Goal: Complete application form

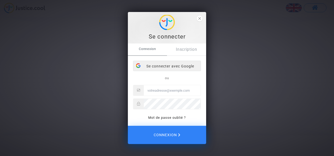
click at [148, 66] on div "Se connecter avec Google" at bounding box center [166, 66] width 67 height 10
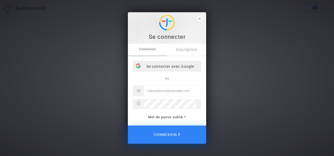
click at [179, 68] on div "Se connecter avec Google" at bounding box center [166, 66] width 67 height 10
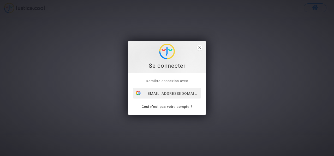
click at [179, 94] on div "[EMAIL_ADDRESS][DOMAIN_NAME]" at bounding box center [166, 93] width 67 height 10
drag, startPoint x: 0, startPoint y: 0, endPoint x: 179, endPoint y: 94, distance: 202.3
click at [179, 94] on div "[EMAIL_ADDRESS][DOMAIN_NAME]" at bounding box center [166, 93] width 67 height 10
click at [199, 47] on icon "close" at bounding box center [199, 47] width 3 height 3
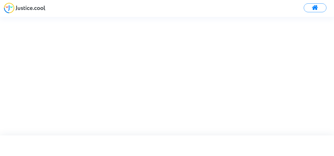
click at [168, 62] on div at bounding box center [171, 76] width 343 height 118
